Goal: Information Seeking & Learning: Compare options

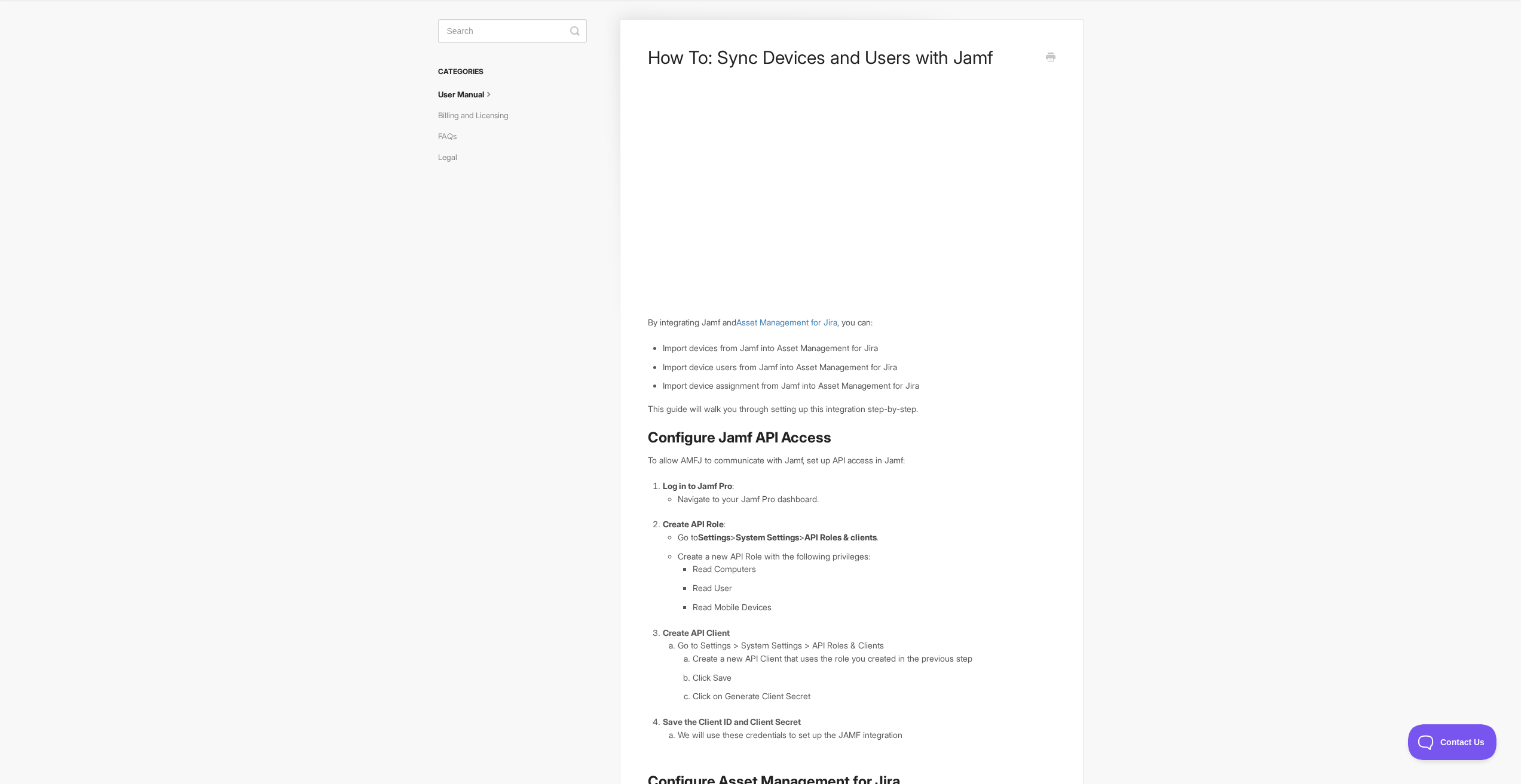
scroll to position [60, 0]
drag, startPoint x: 412, startPoint y: 109, endPoint x: 425, endPoint y: 110, distance: 13.0
click at [414, 109] on body "Asset Management for Jira Docs Toggle Navigation Docs Contact Contact How To: S…" at bounding box center [760, 572] width 1521 height 1264
click at [458, 115] on link "Billing and Licensing" at bounding box center [478, 117] width 79 height 19
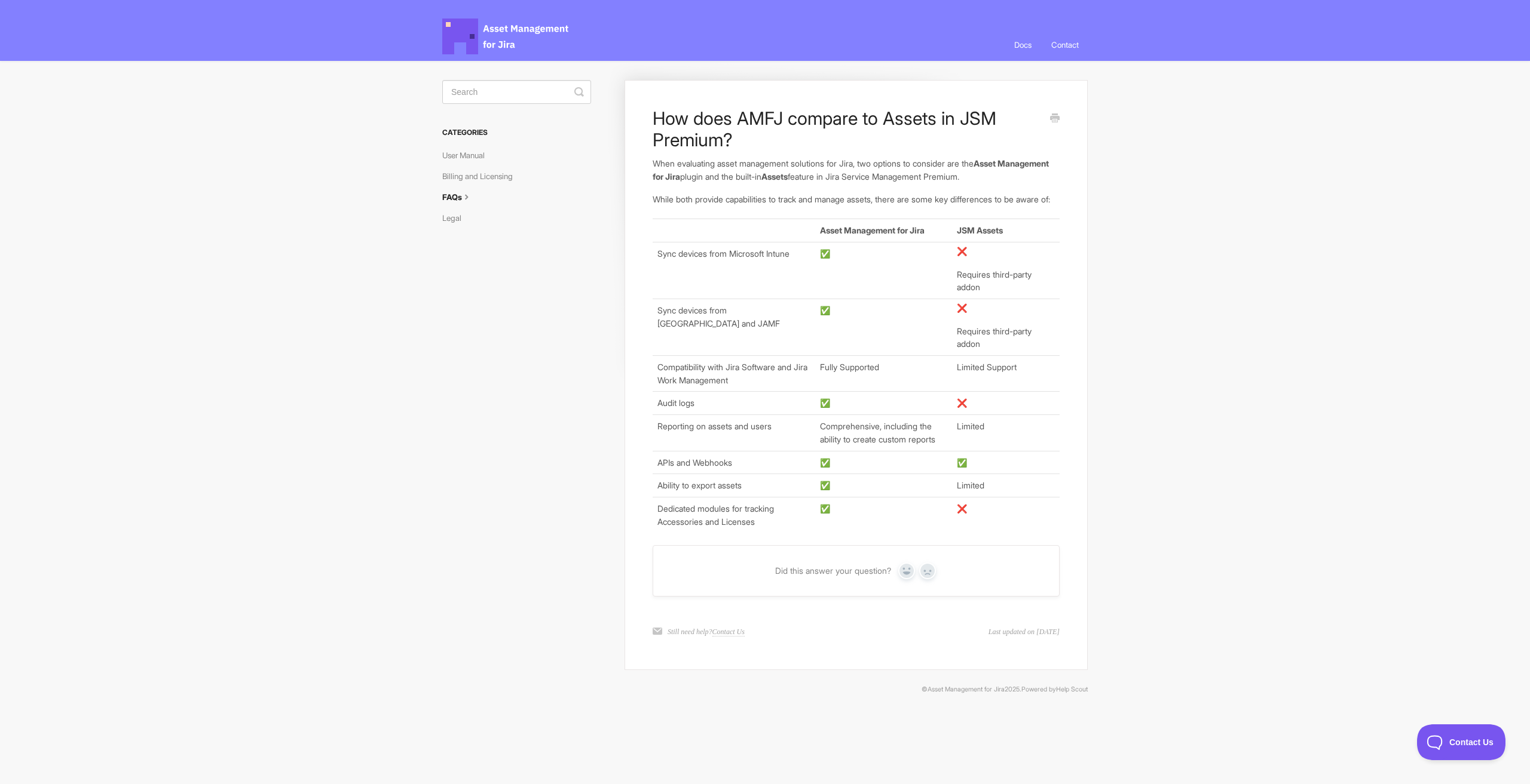
click at [967, 381] on td "Limited Support" at bounding box center [1005, 374] width 108 height 36
click at [963, 436] on td "Limited" at bounding box center [1005, 433] width 108 height 36
click at [964, 436] on td "Limited" at bounding box center [1005, 433] width 108 height 36
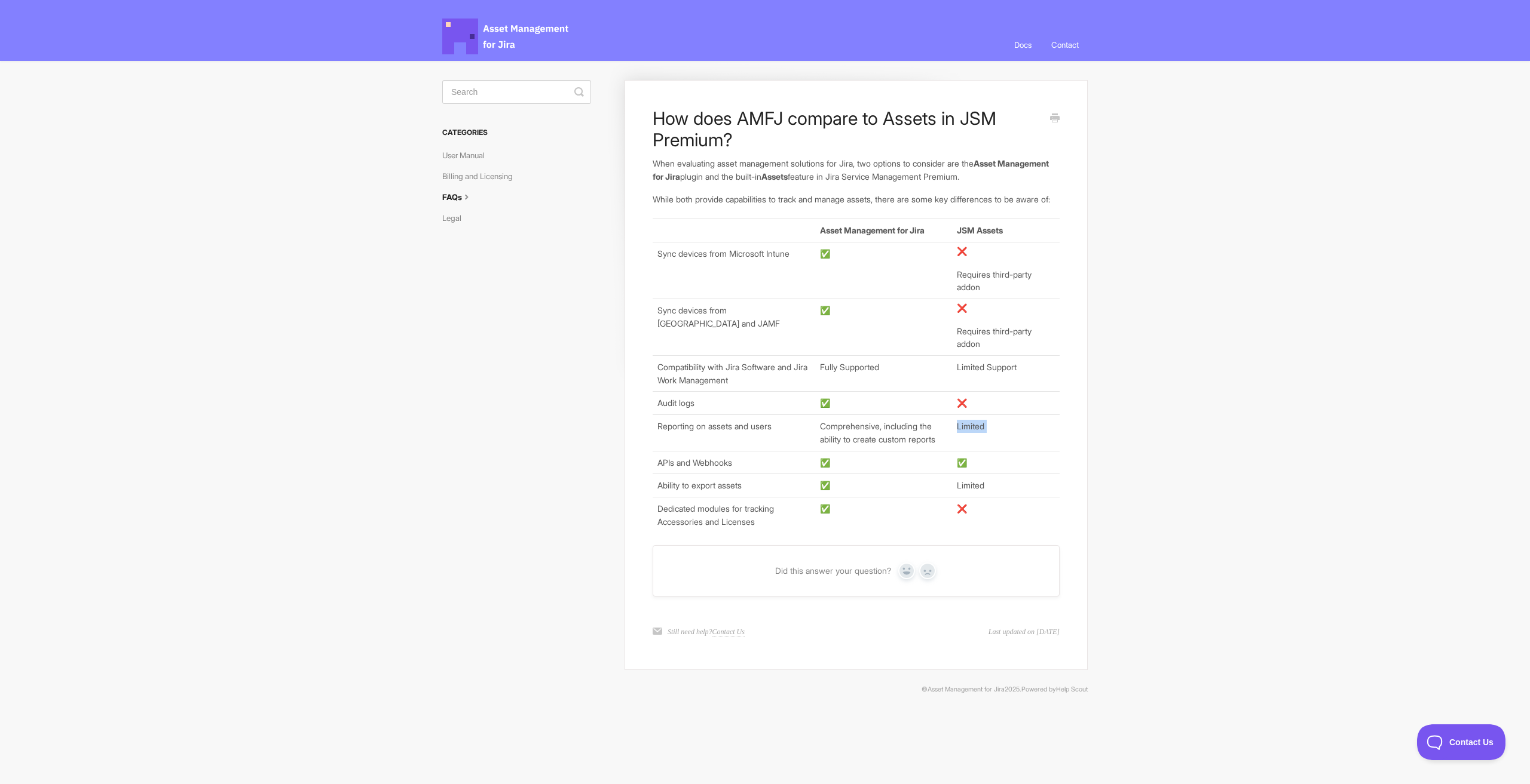
click at [964, 436] on td "Limited" at bounding box center [1005, 433] width 108 height 36
click at [986, 242] on td "JSM Assets" at bounding box center [1005, 230] width 108 height 24
click at [832, 182] on p "When evaluating asset management solutions for Jira, two options to consider ar…" at bounding box center [856, 170] width 407 height 26
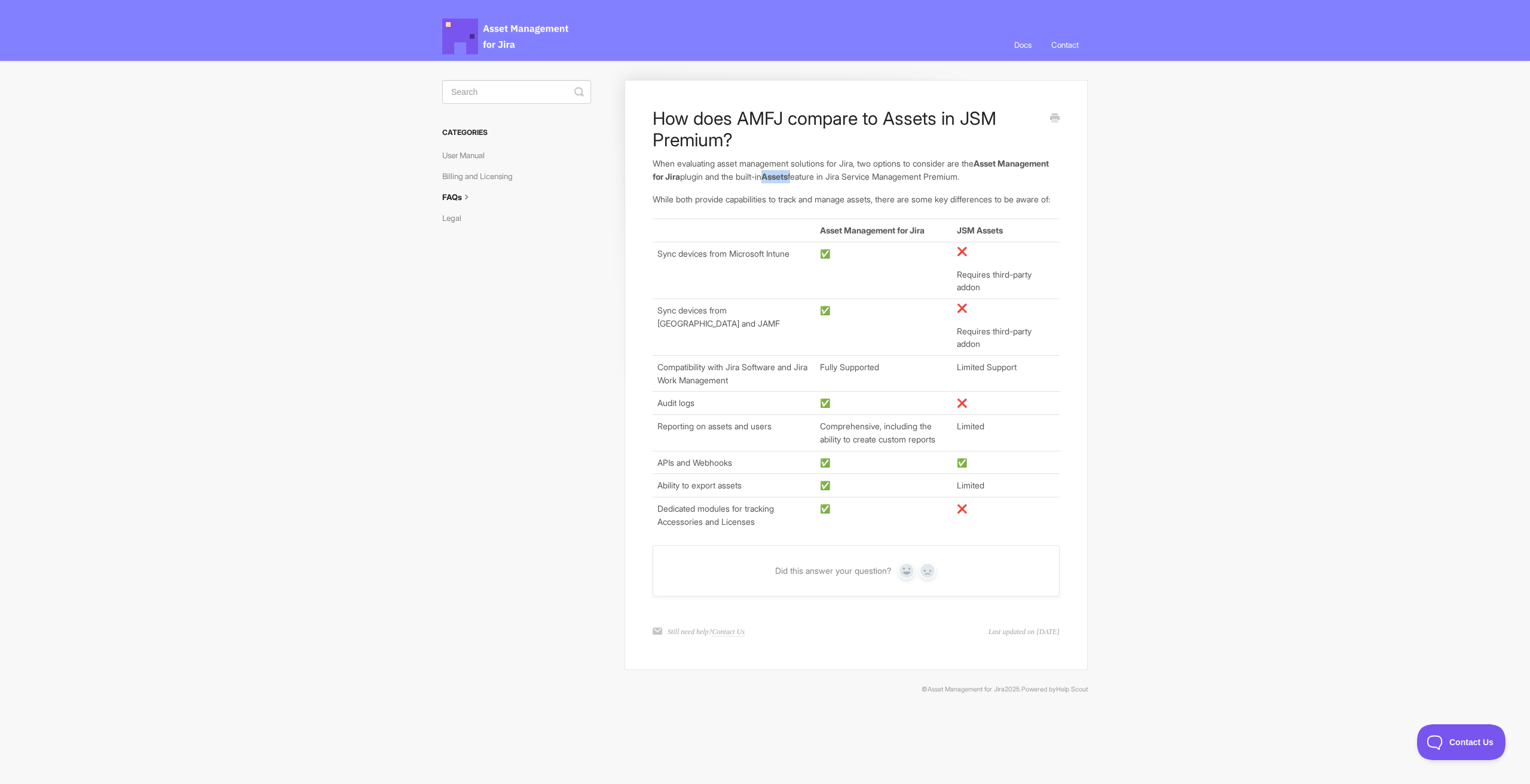
click at [832, 182] on p "When evaluating asset management solutions for Jira, two options to consider ar…" at bounding box center [856, 170] width 407 height 26
click at [788, 174] on b "Assets" at bounding box center [774, 176] width 26 height 11
drag, startPoint x: 839, startPoint y: 174, endPoint x: 967, endPoint y: 210, distance: 133.0
click at [967, 210] on article "How does AMFJ compare to Assets in JSM Premium? When evaluating asset managemen…" at bounding box center [856, 320] width 407 height 425
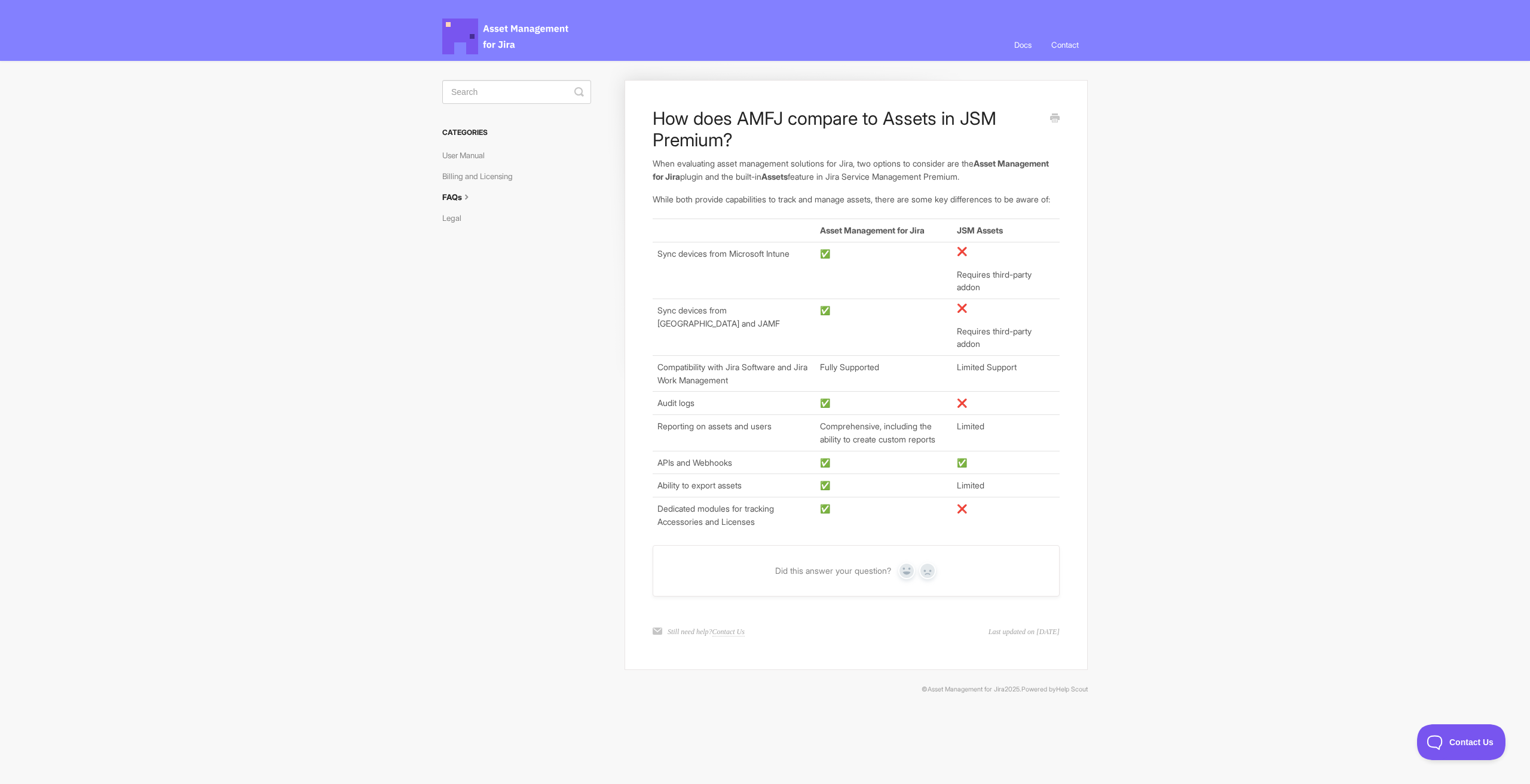
click at [992, 344] on p "Requires third-party addon" at bounding box center [1005, 338] width 98 height 26
drag, startPoint x: 948, startPoint y: 340, endPoint x: 1015, endPoint y: 332, distance: 67.5
click at [1047, 355] on tr "Sync devices from [GEOGRAPHIC_DATA] and JAMF ✅ ❌ Requires third-party addon" at bounding box center [856, 327] width 407 height 57
drag, startPoint x: 907, startPoint y: 216, endPoint x: 911, endPoint y: 221, distance: 6.4
click at [911, 221] on article "How does AMFJ compare to Assets in JSM Premium? When evaluating asset managemen…" at bounding box center [856, 320] width 407 height 425
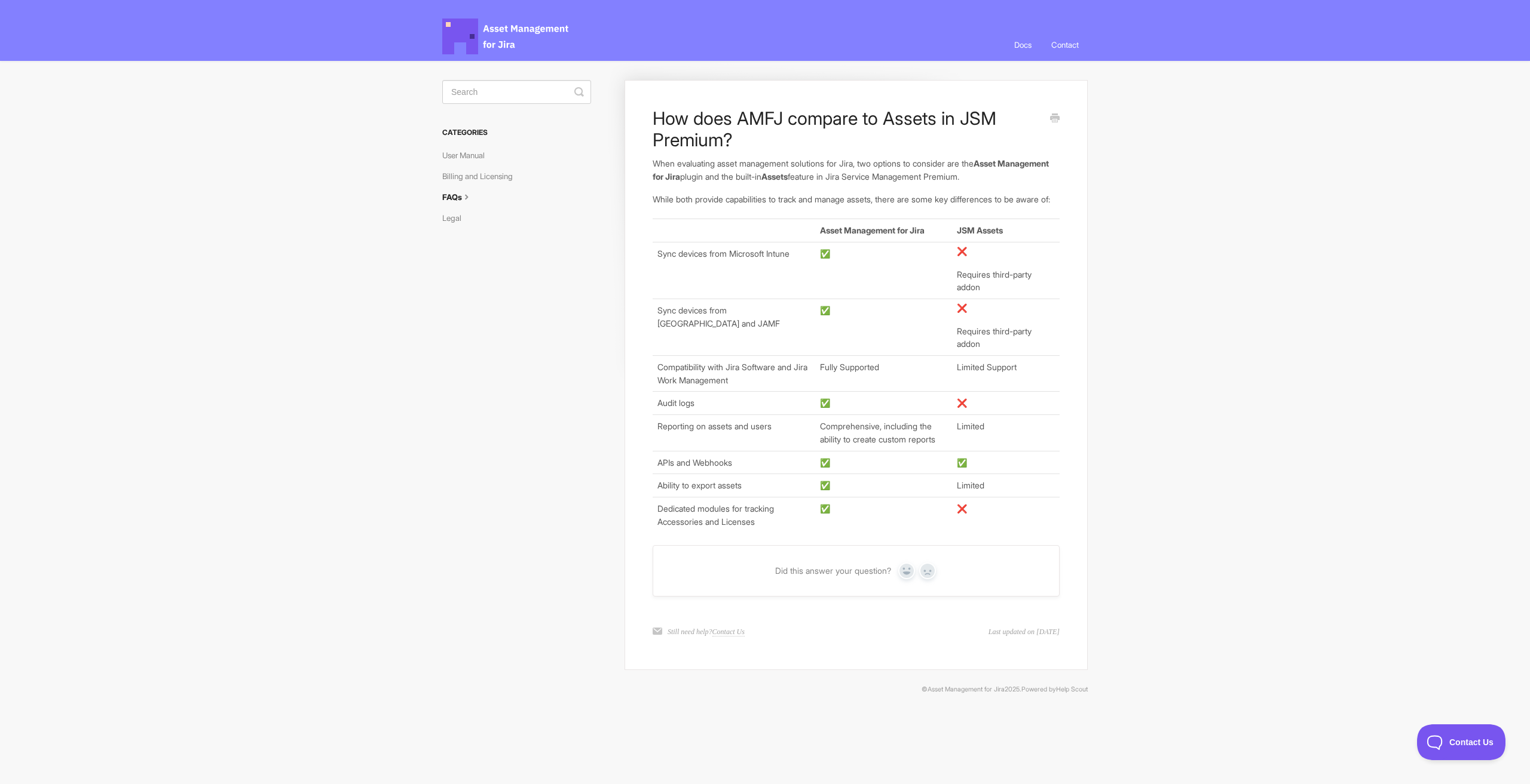
drag, startPoint x: 825, startPoint y: 172, endPoint x: 818, endPoint y: 183, distance: 13.0
click at [823, 177] on p "When evaluating asset management solutions for Jira, two options to consider ar…" at bounding box center [856, 170] width 407 height 26
